Goal: Task Accomplishment & Management: Use online tool/utility

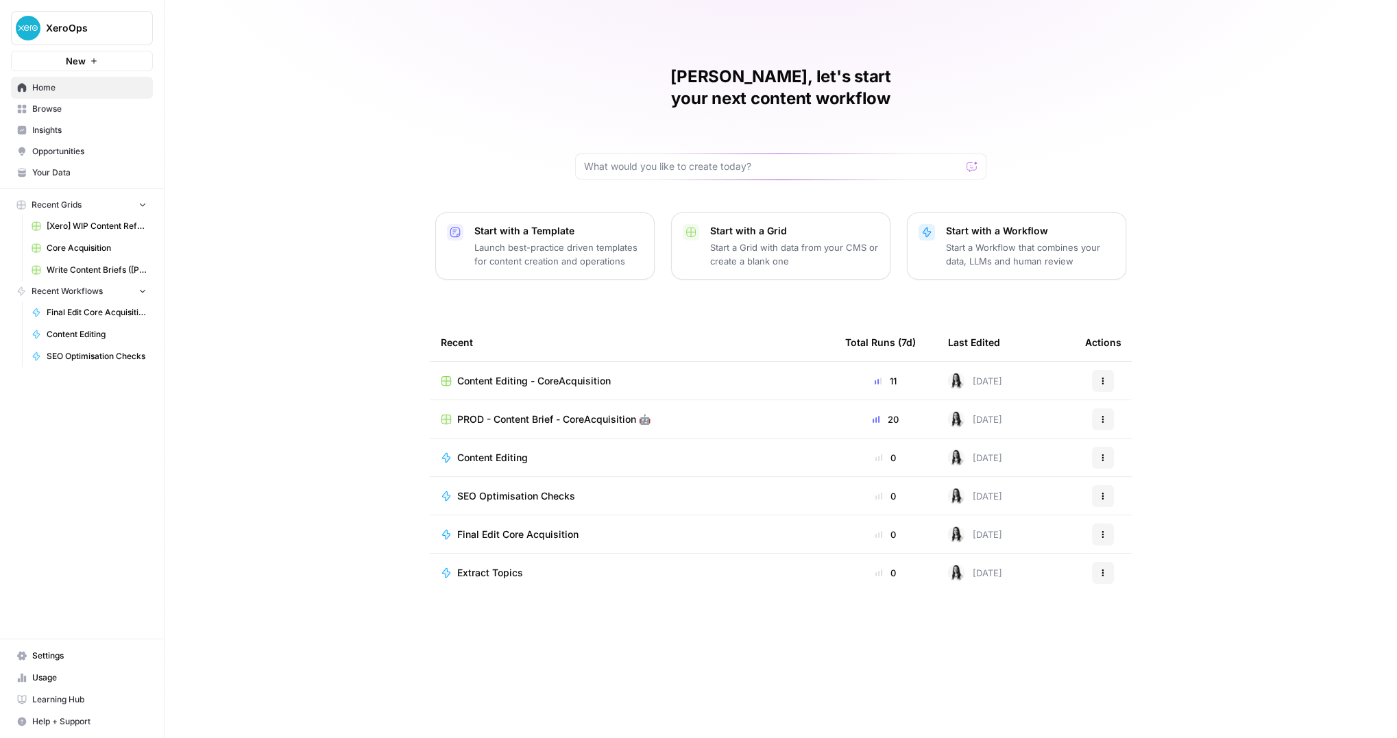
click at [576, 413] on span "PROD - Content Brief - CoreAcquisition 🤖" at bounding box center [553, 420] width 193 height 14
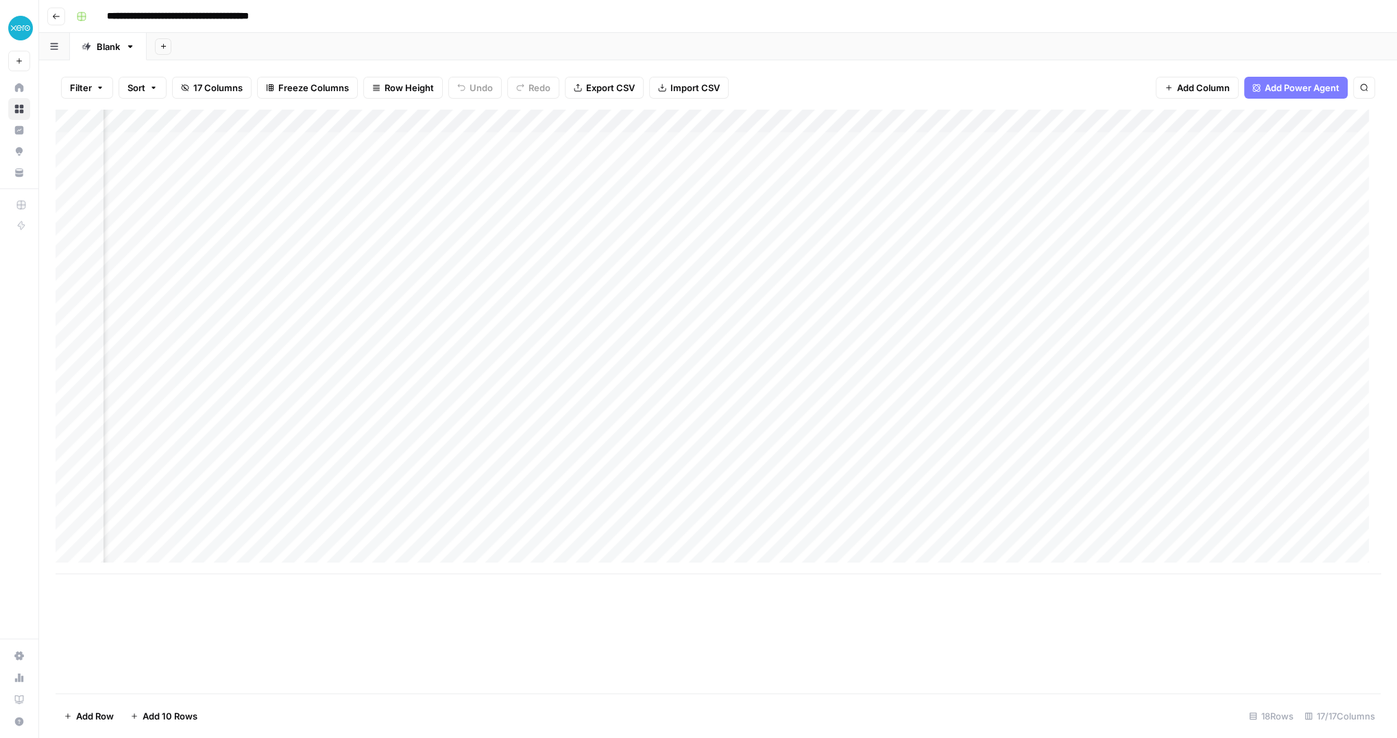
scroll to position [0, 1104]
click at [1099, 122] on div "Add Column" at bounding box center [718, 342] width 1325 height 465
click at [1067, 261] on span "Edit Workflow" at bounding box center [1089, 256] width 120 height 14
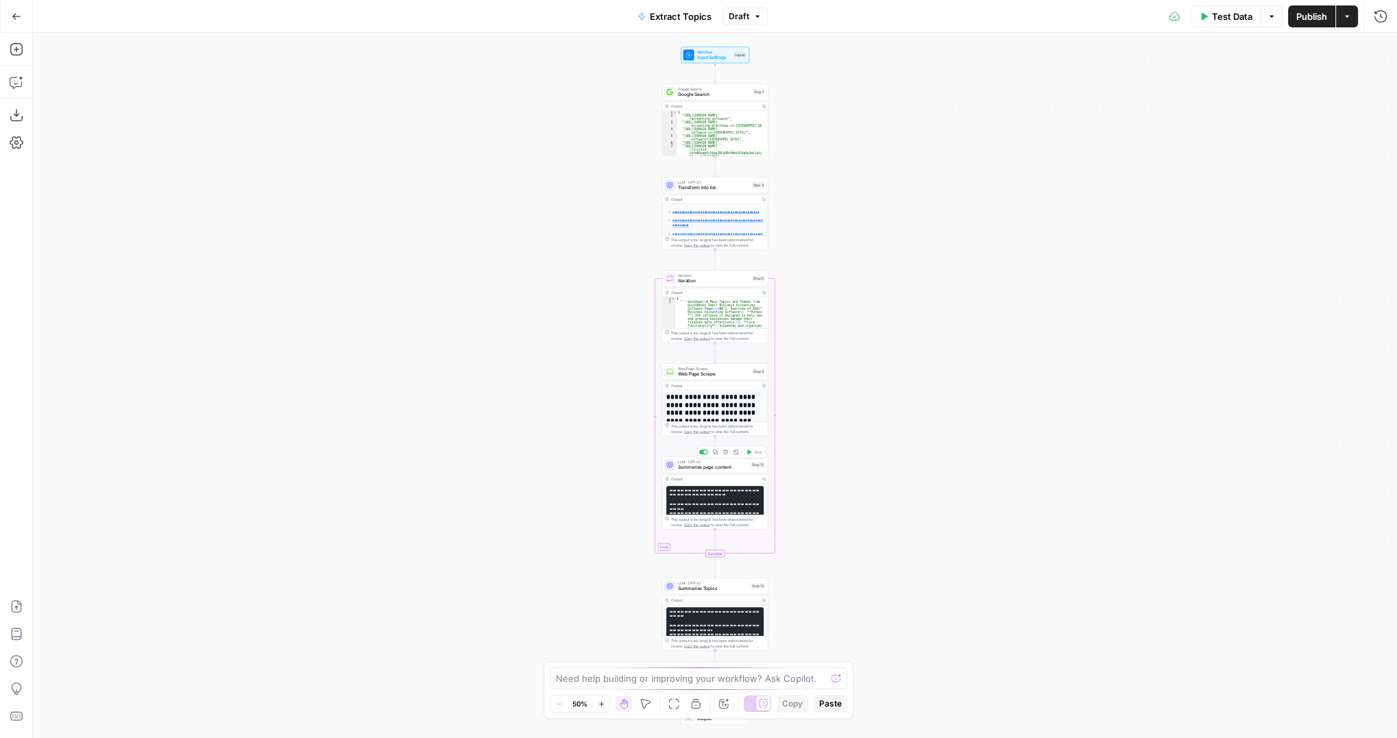
click at [727, 467] on span "Summarise page content" at bounding box center [713, 467] width 70 height 7
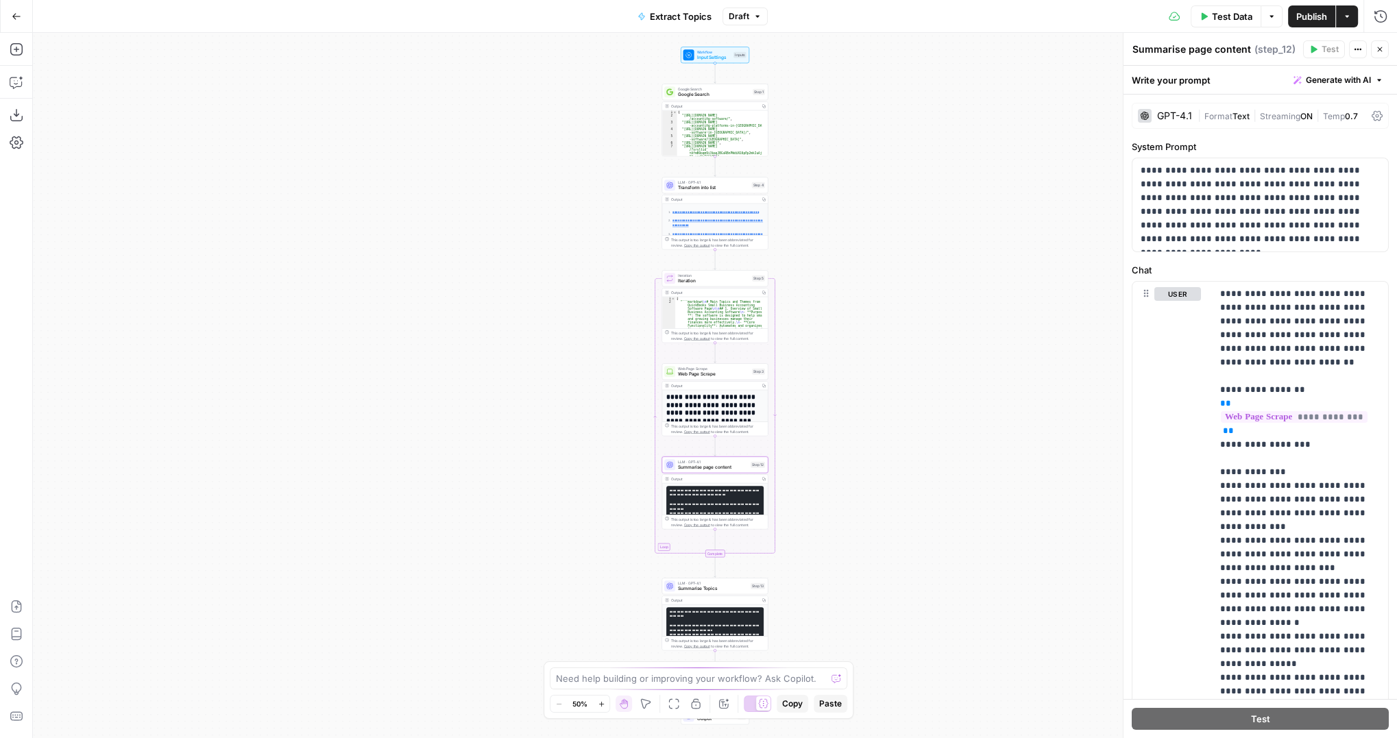
click at [1171, 114] on div "GPT-4.1" at bounding box center [1174, 116] width 35 height 10
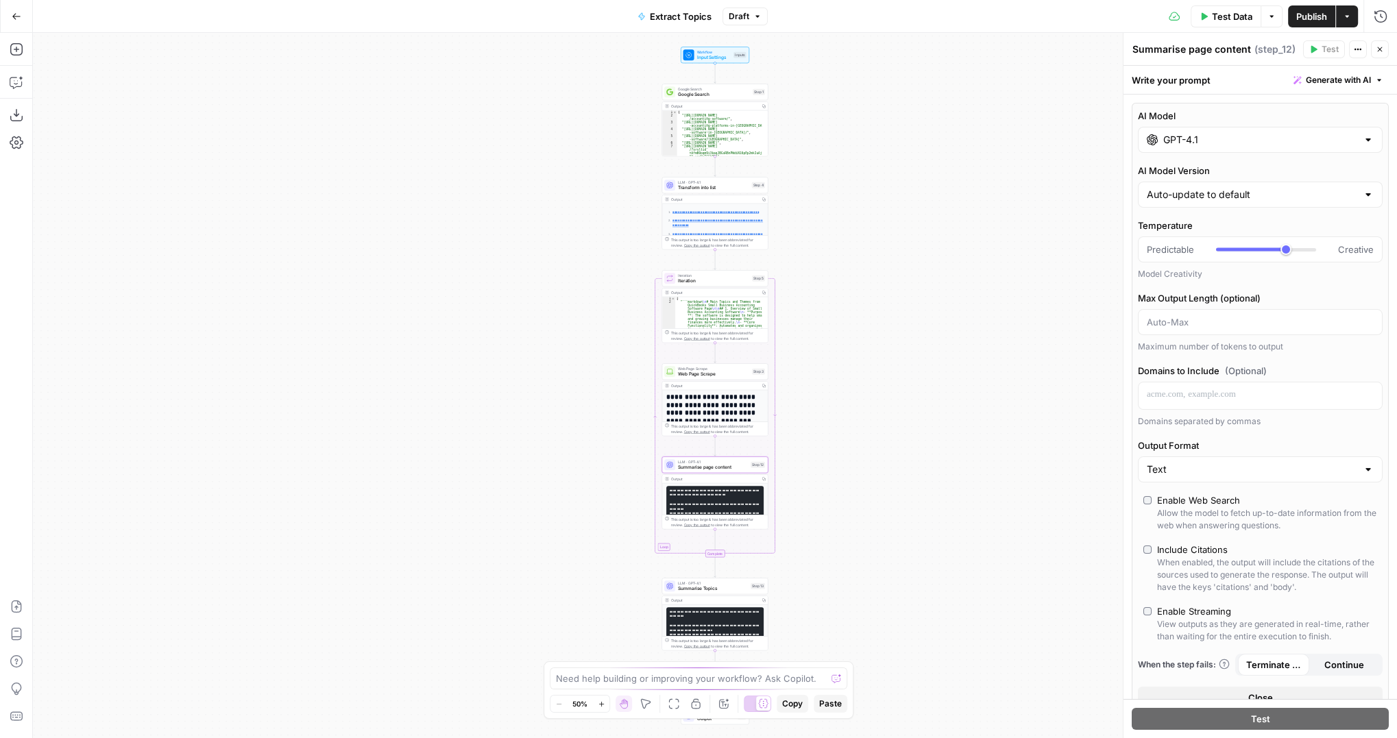
click at [1180, 141] on input "GPT-4.1" at bounding box center [1260, 140] width 194 height 14
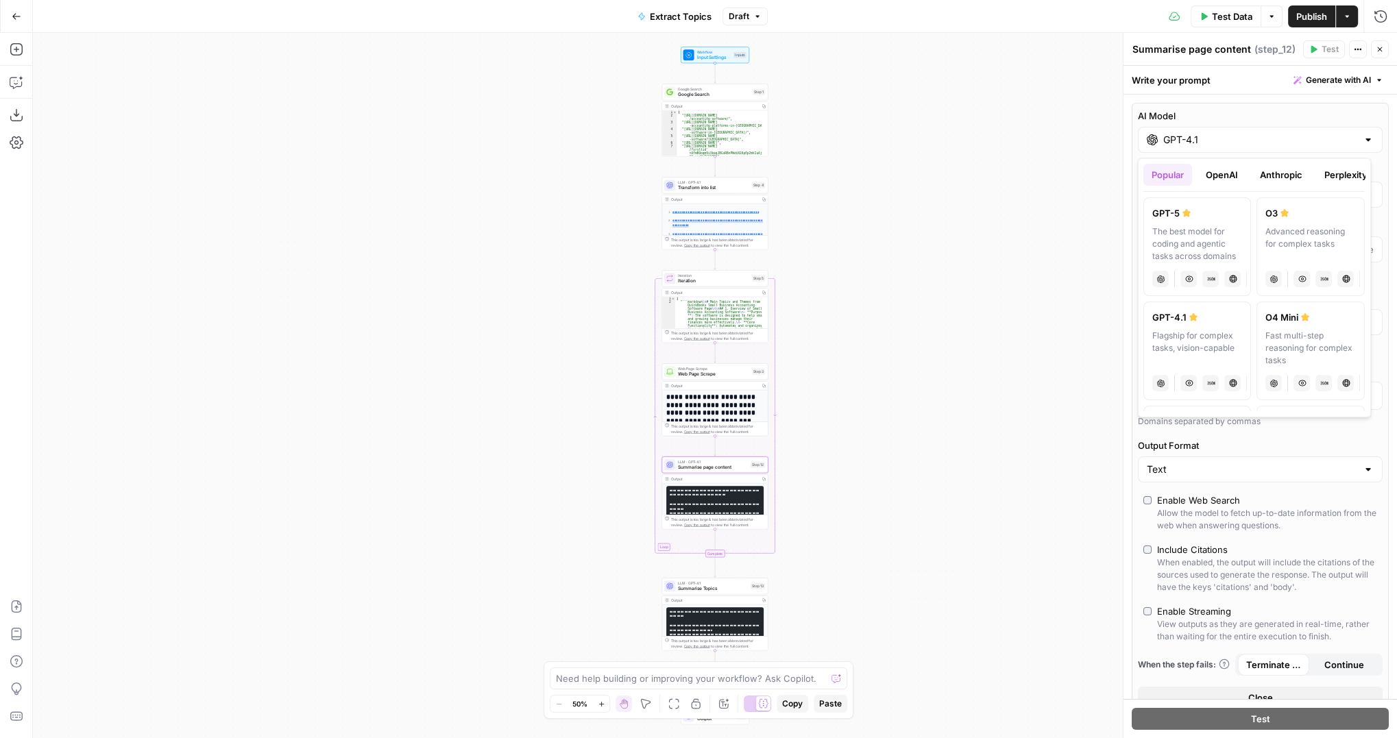
click at [1225, 169] on button "OpenAI" at bounding box center [1221, 175] width 49 height 22
click at [1271, 174] on button "Anthropic" at bounding box center [1281, 175] width 59 height 22
click at [1233, 236] on div "Hybrid reasoning: fast answers or deep thinking" at bounding box center [1197, 243] width 90 height 37
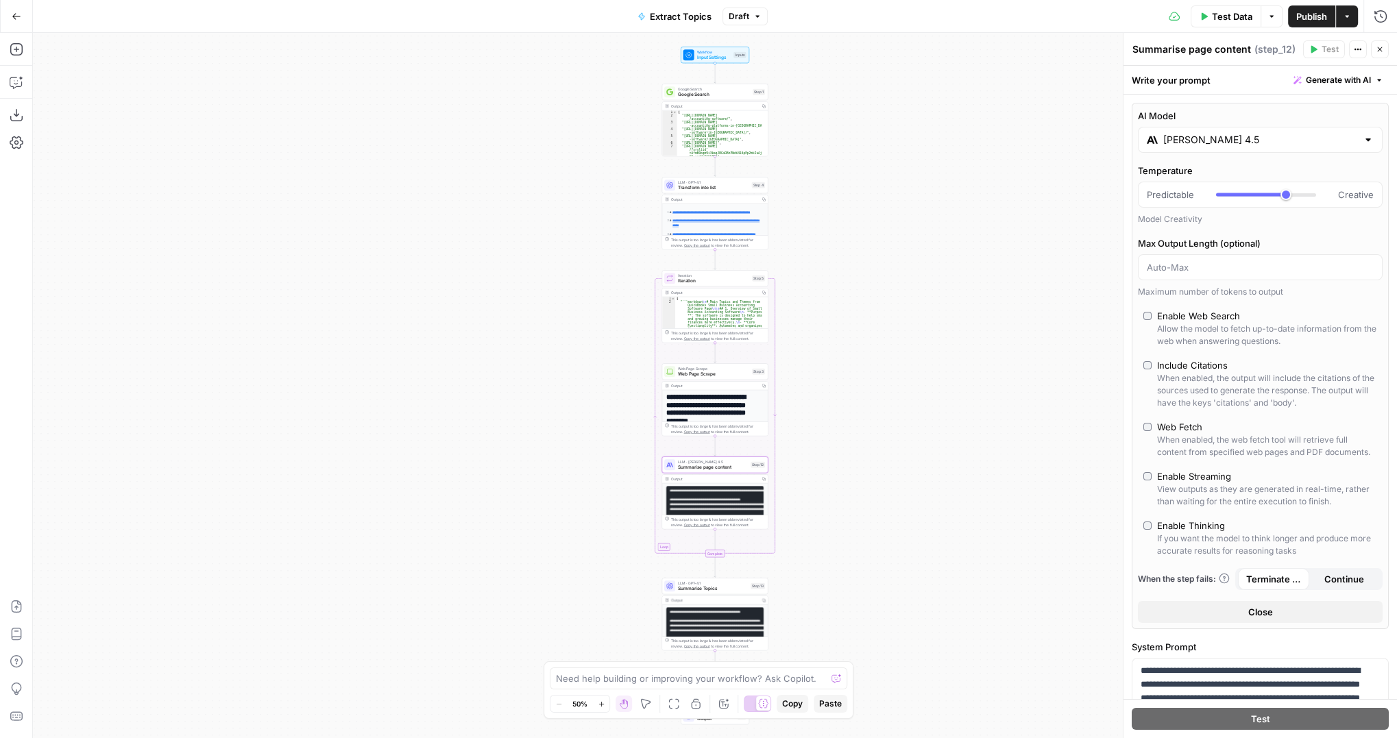
click at [1203, 142] on input "Claude Sonnet 4.5" at bounding box center [1260, 140] width 194 height 14
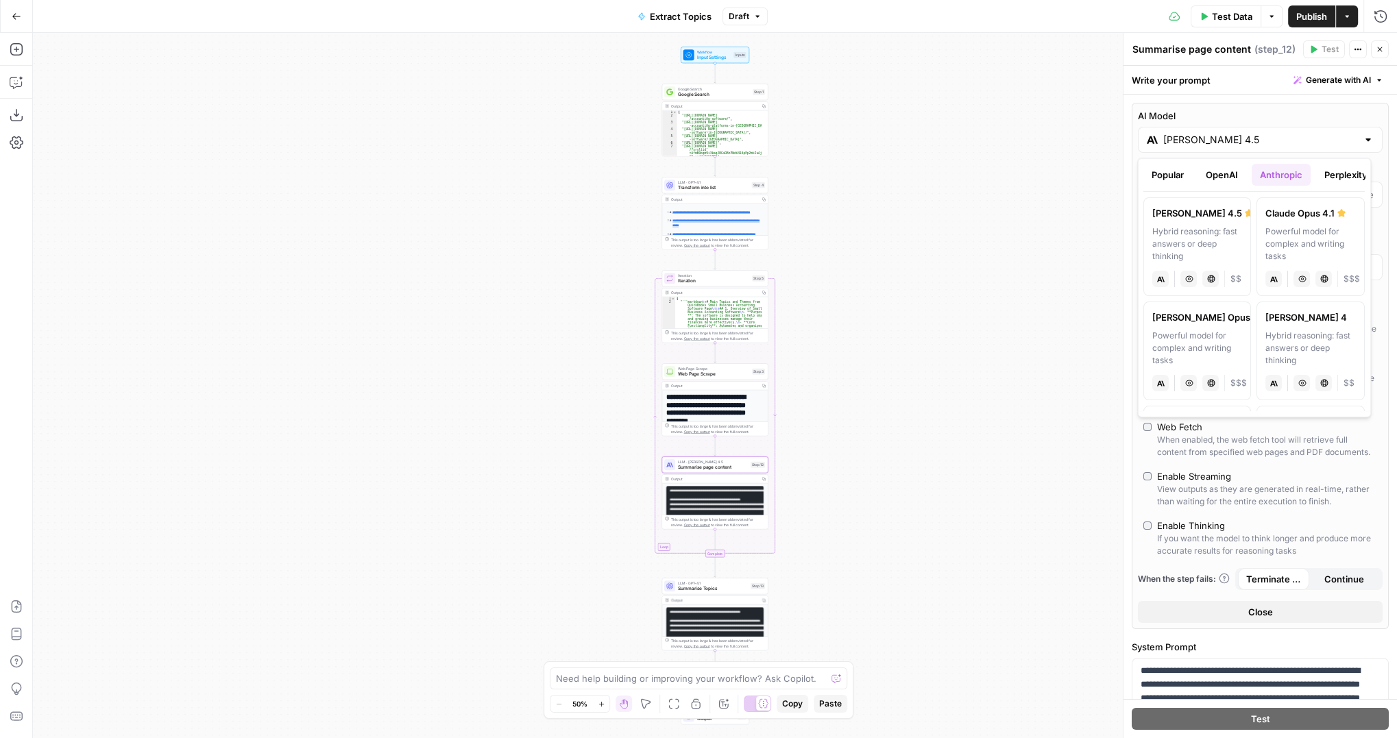
click at [1271, 239] on div "Powerful model for complex and writing tasks" at bounding box center [1311, 243] width 90 height 37
type input "Claude Opus 4.1"
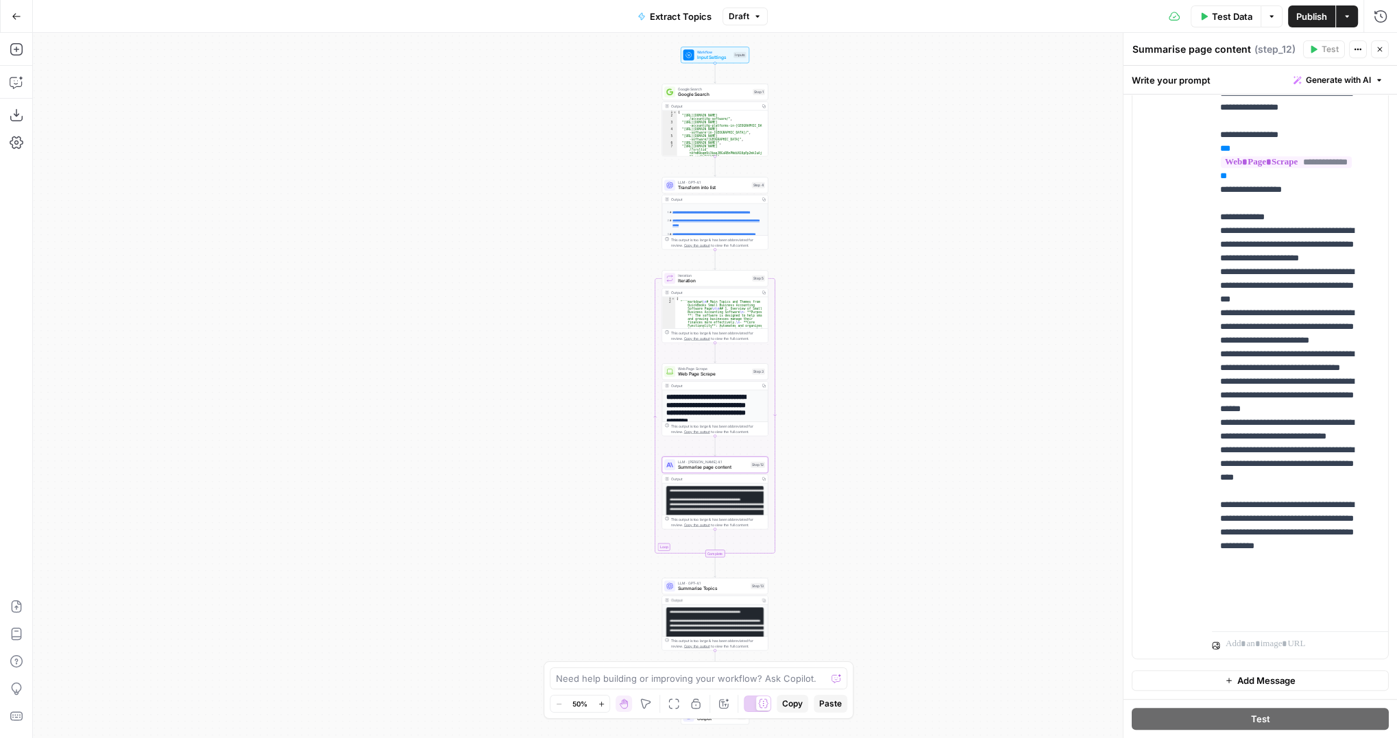
scroll to position [42, 0]
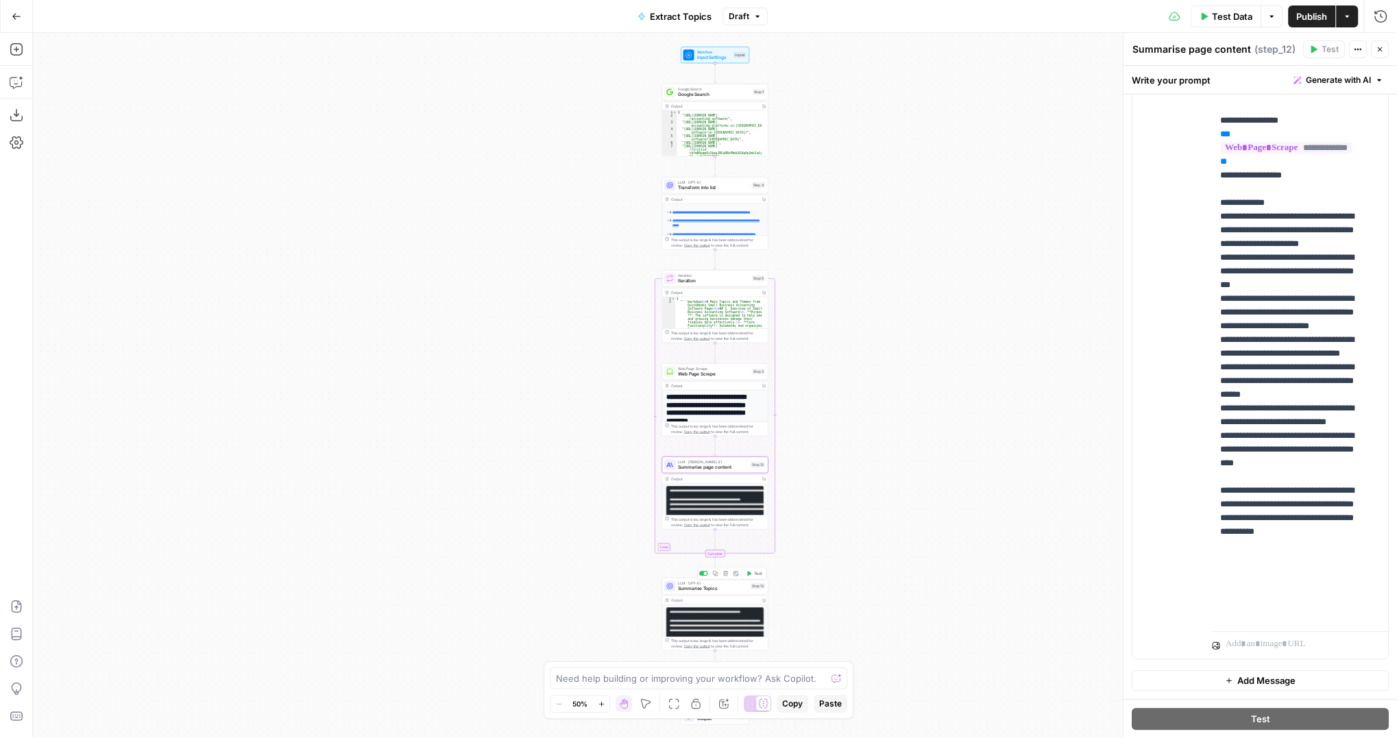
click at [692, 584] on span "LLM · GPT-4.1" at bounding box center [713, 583] width 70 height 5
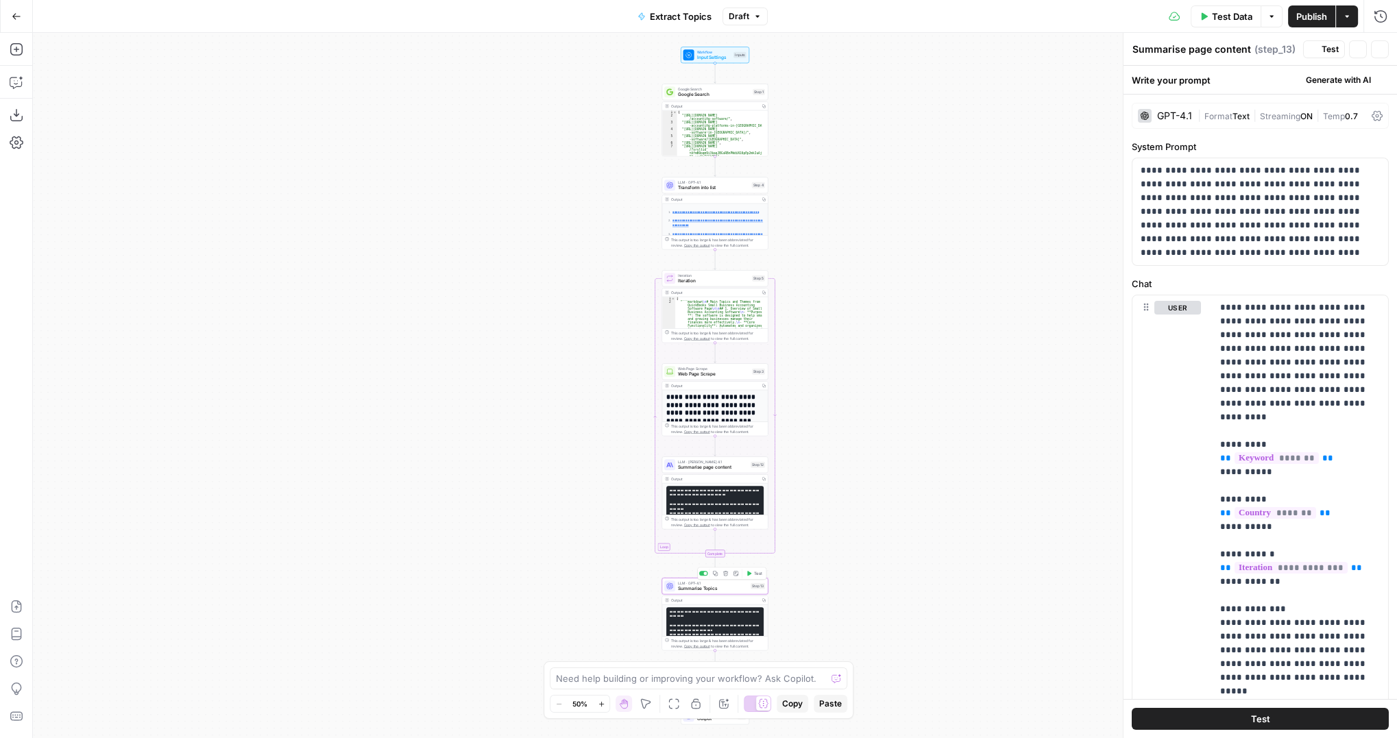
type textarea "Summarise Topics"
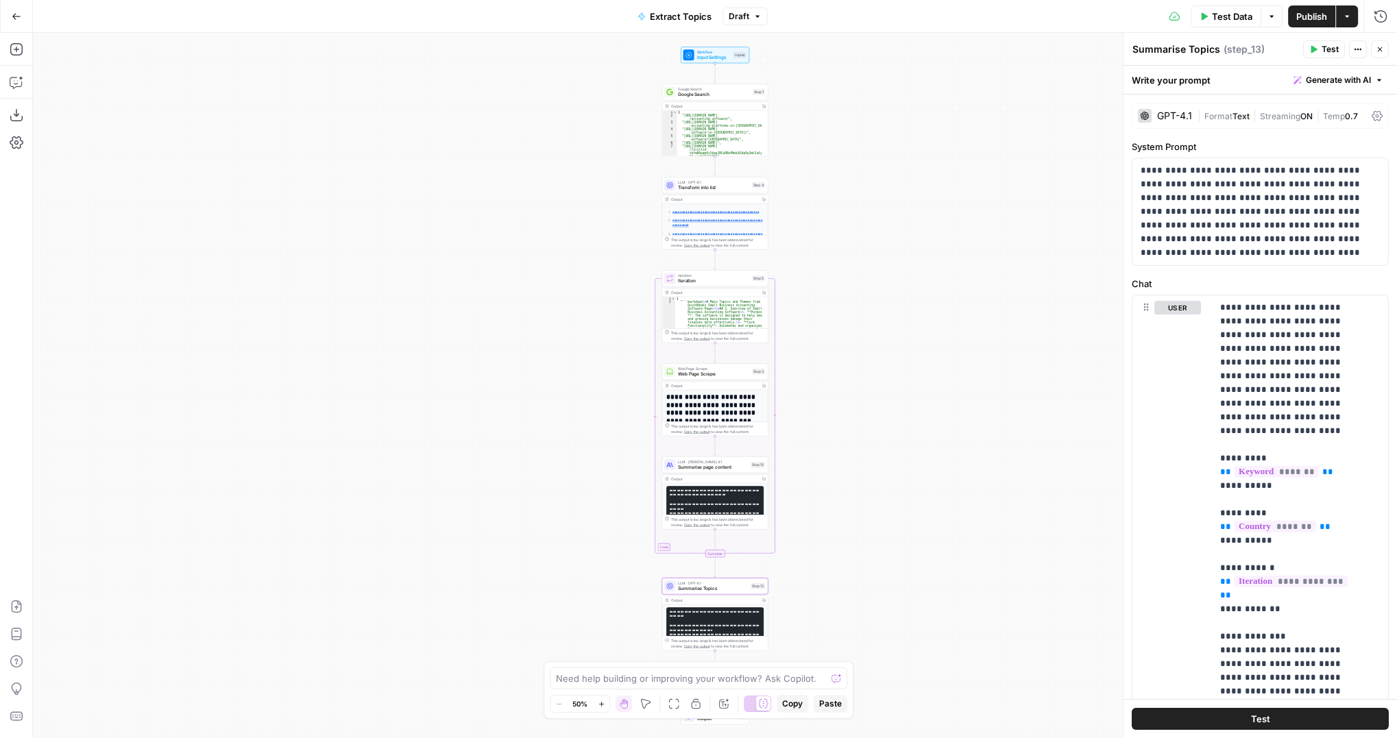
click at [1170, 121] on div "GPT-4.1" at bounding box center [1165, 116] width 54 height 14
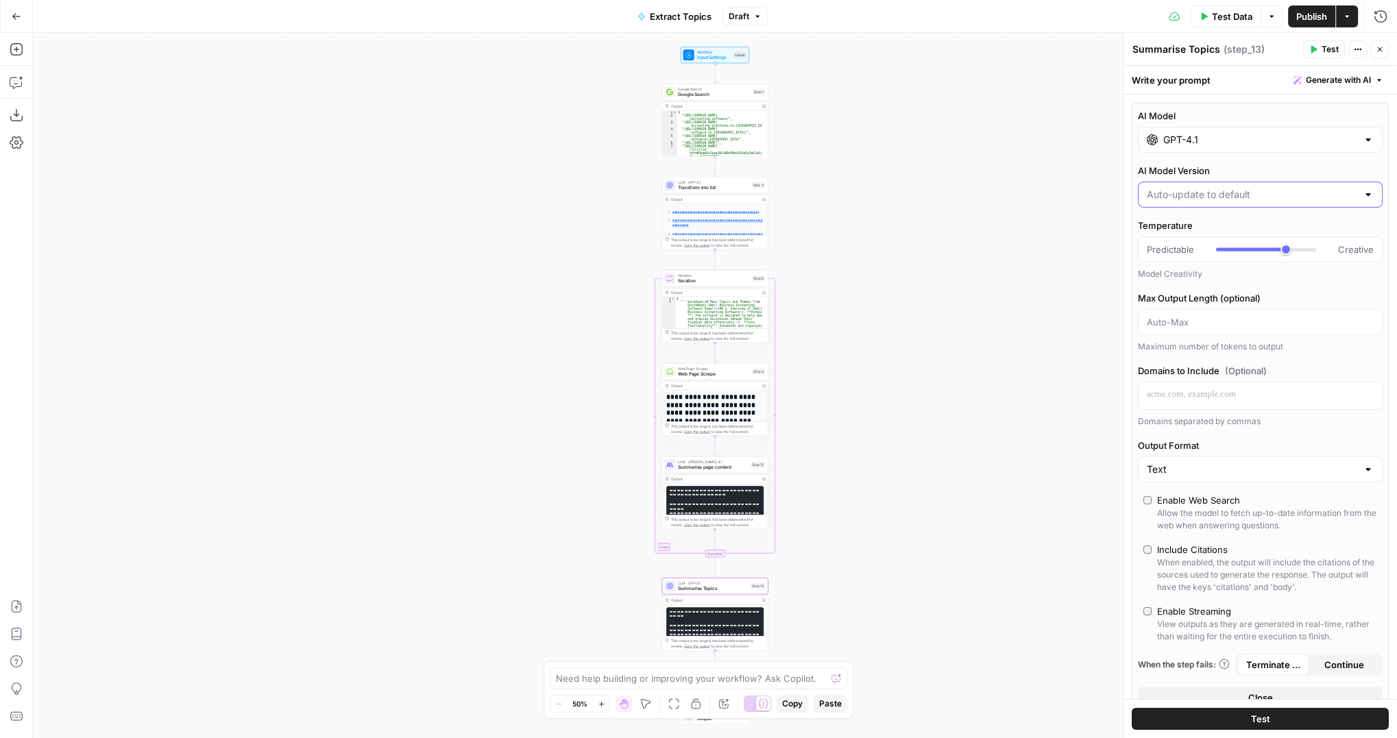
click at [1187, 191] on input "AI Model Version" at bounding box center [1252, 195] width 210 height 14
click at [1369, 193] on div at bounding box center [1260, 195] width 245 height 26
type input "Auto-update to default"
click at [1236, 133] on input "GPT-4.1" at bounding box center [1260, 140] width 194 height 14
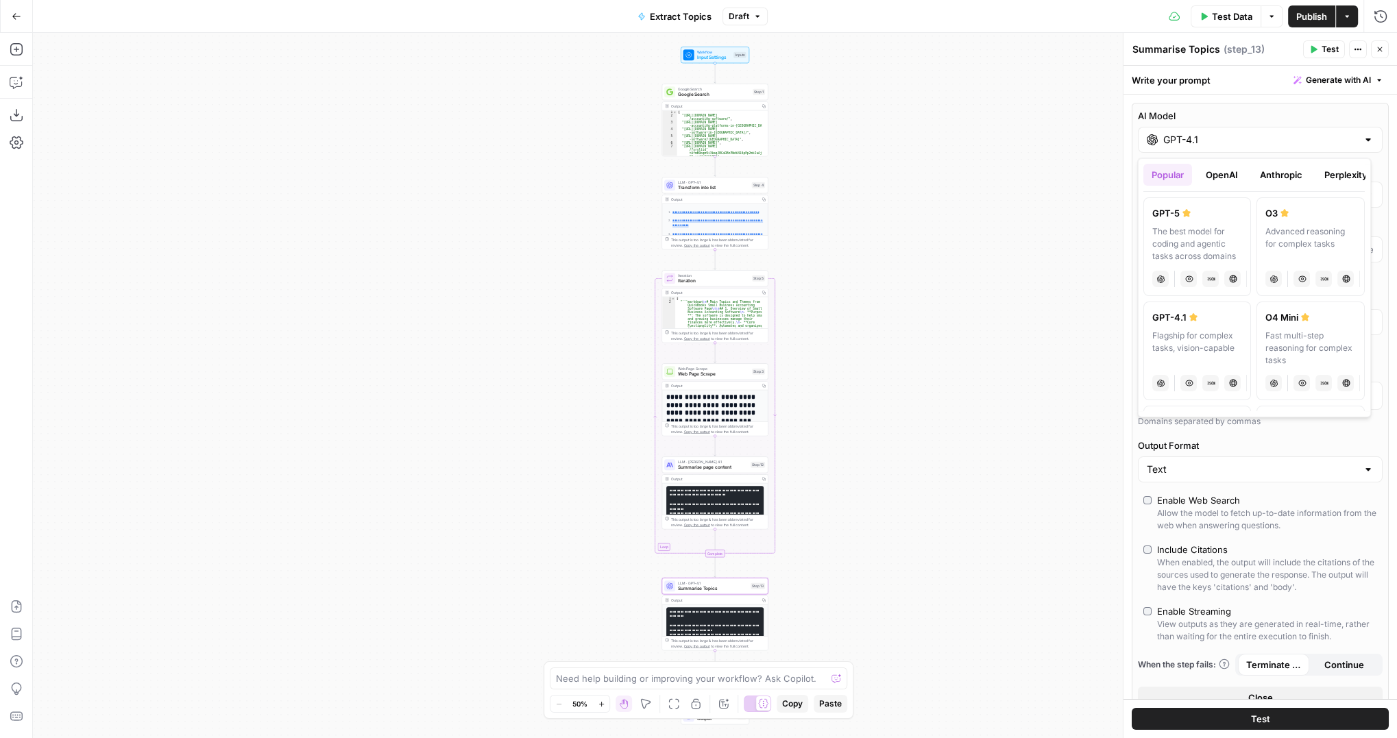
click at [1234, 176] on button "OpenAI" at bounding box center [1221, 175] width 49 height 22
click at [1267, 175] on button "Anthropic" at bounding box center [1281, 175] width 59 height 22
click at [1298, 248] on div "Powerful model for complex and writing tasks" at bounding box center [1311, 243] width 90 height 37
type input "Claude Opus 4.1"
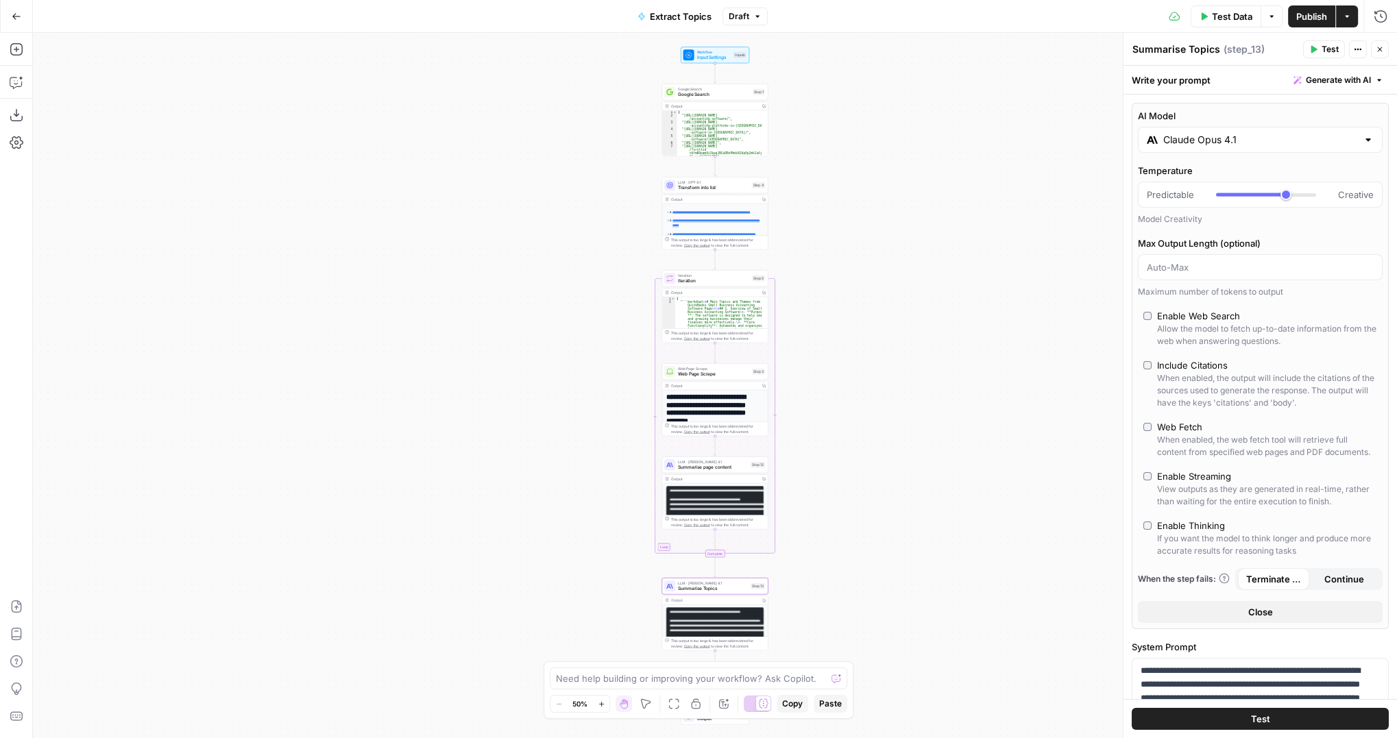
click at [1289, 717] on button "Test" at bounding box center [1260, 719] width 257 height 22
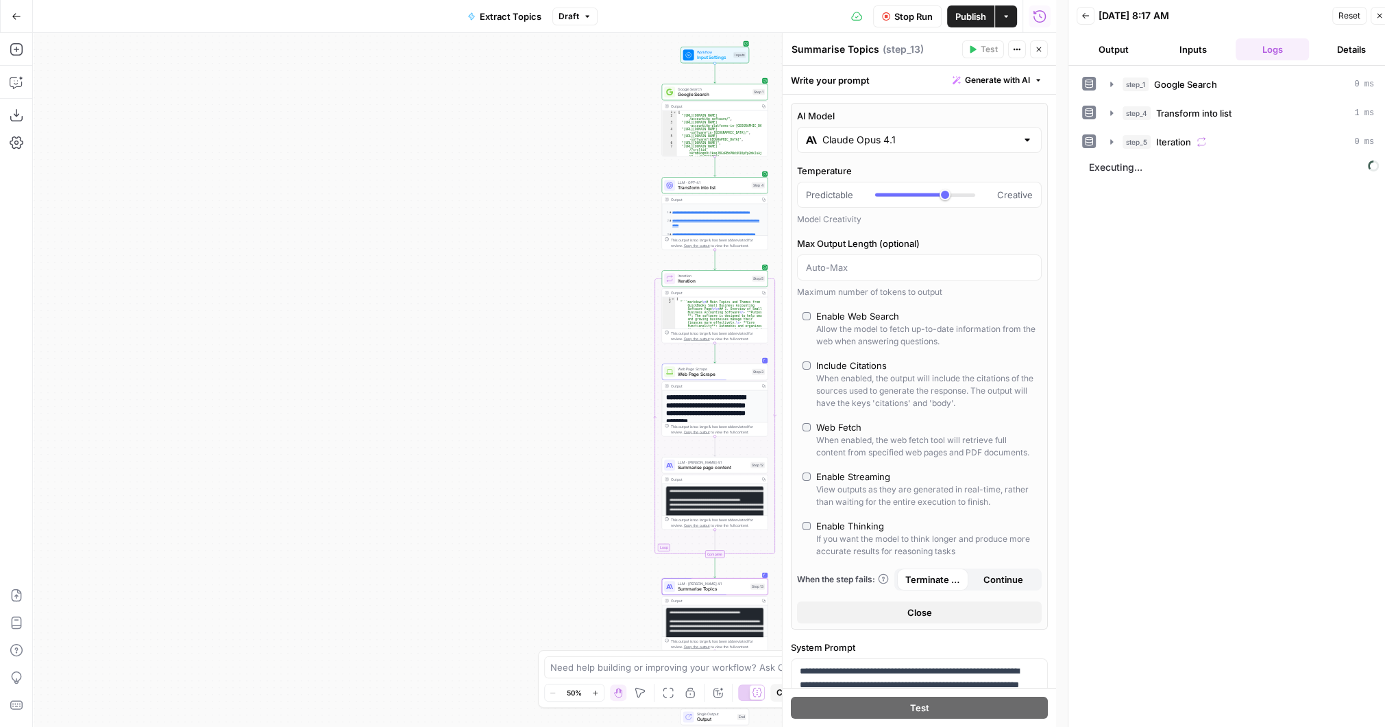
click at [908, 16] on span "Stop Run" at bounding box center [913, 17] width 38 height 14
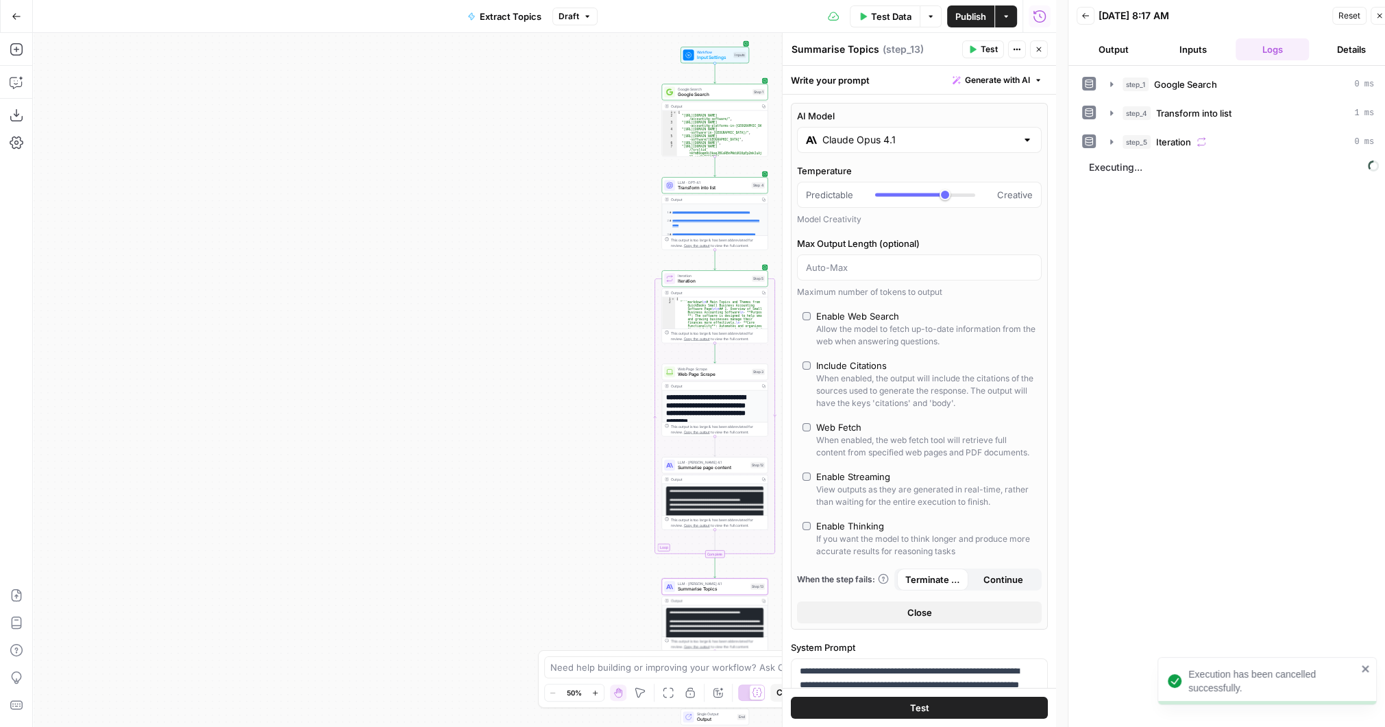
click at [965, 12] on span "Publish" at bounding box center [970, 17] width 31 height 14
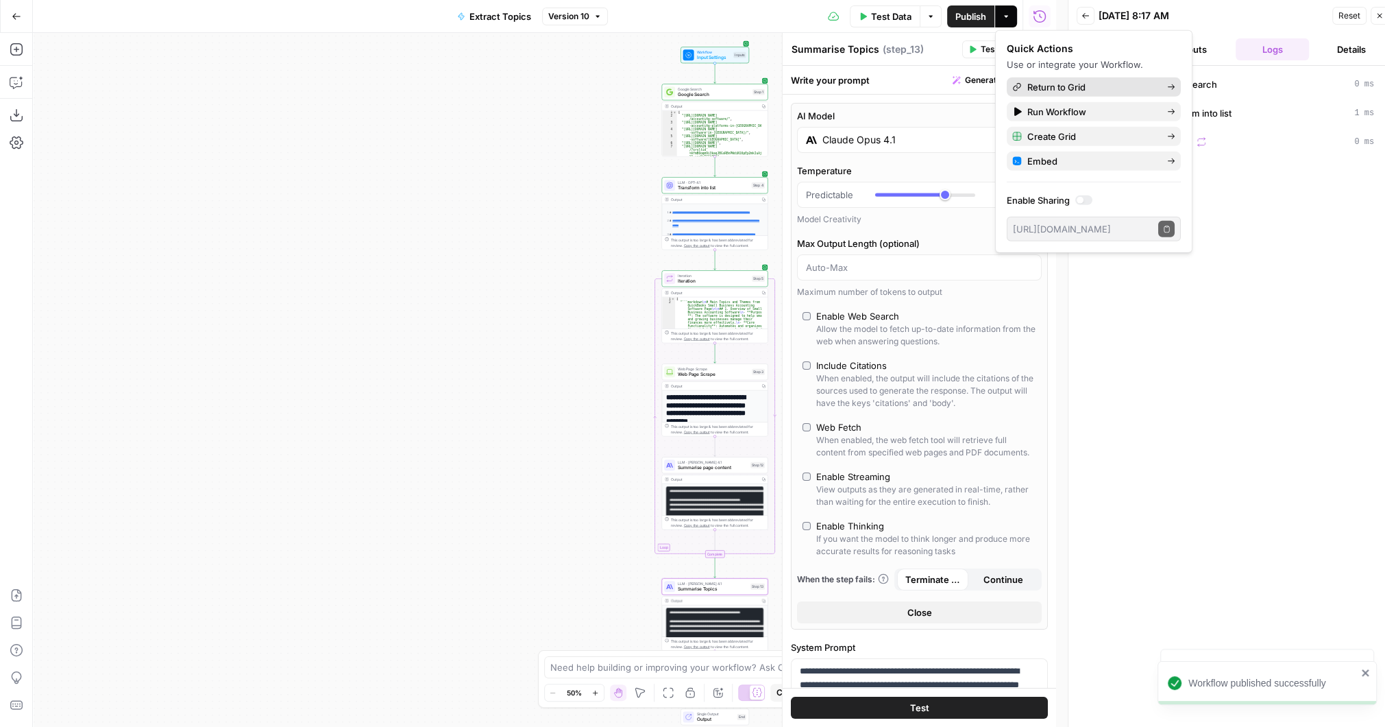
click at [1059, 85] on span "Return to Grid" at bounding box center [1091, 87] width 129 height 14
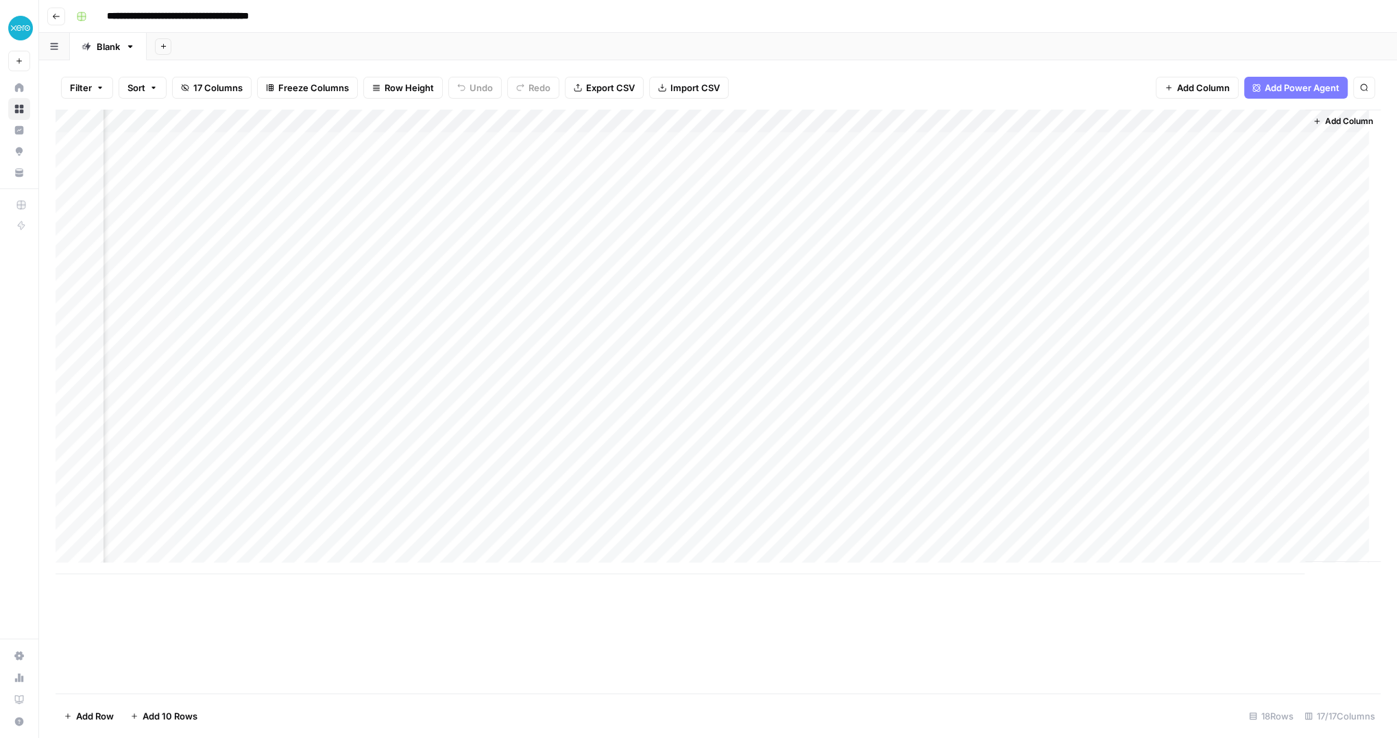
scroll to position [0, 1622]
click at [600, 143] on div "Add Column" at bounding box center [718, 342] width 1325 height 465
